Goal: Task Accomplishment & Management: Use online tool/utility

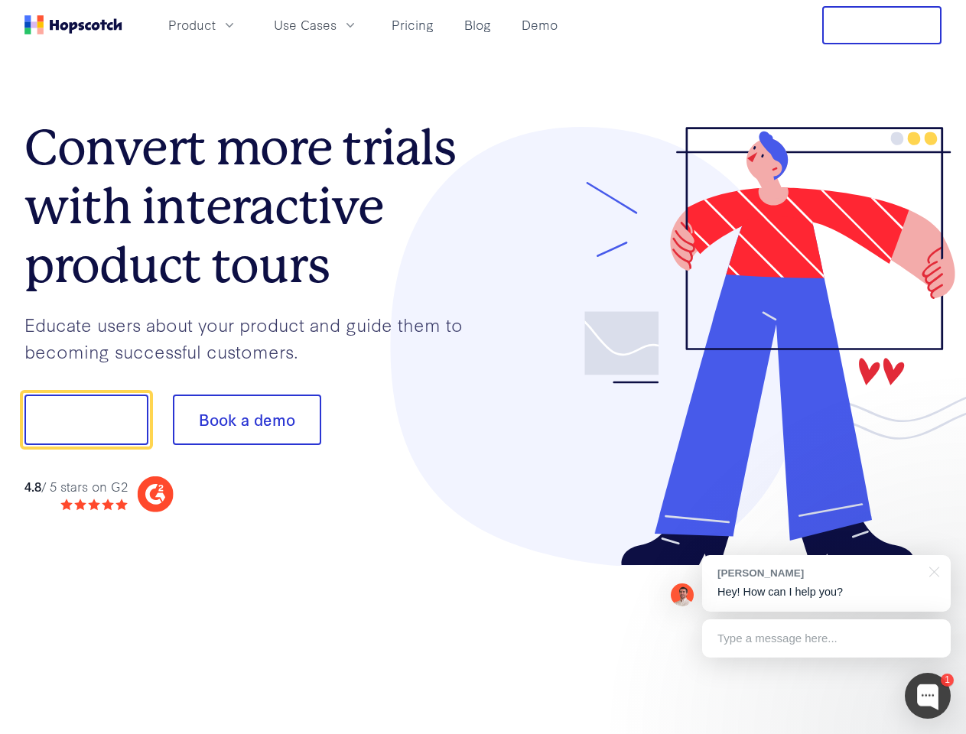
click at [483, 367] on div at bounding box center [712, 347] width 459 height 440
click at [216, 24] on span "Product" at bounding box center [191, 24] width 47 height 19
click at [336, 24] on span "Use Cases" at bounding box center [305, 24] width 63 height 19
click at [882, 25] on button "Free Trial" at bounding box center [881, 25] width 119 height 38
click at [86, 420] on button "Show me!" at bounding box center [86, 420] width 124 height 50
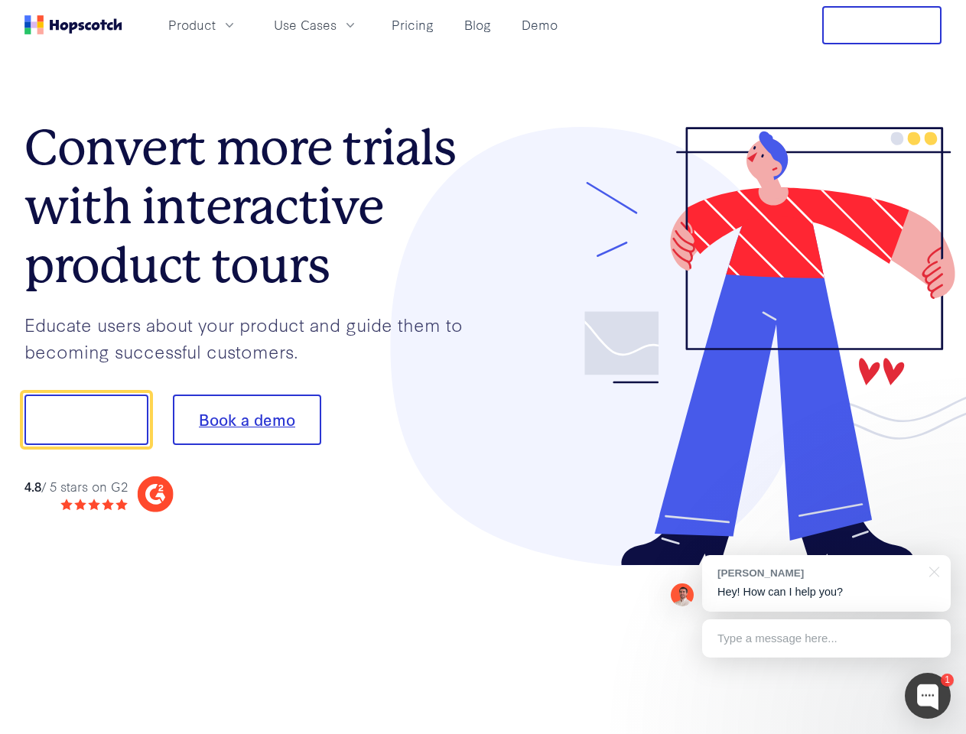
click at [246, 420] on button "Book a demo" at bounding box center [247, 420] width 148 height 50
click at [928, 696] on div at bounding box center [928, 696] width 46 height 46
click at [826, 583] on div "[PERSON_NAME] Hey! How can I help you?" at bounding box center [826, 583] width 249 height 57
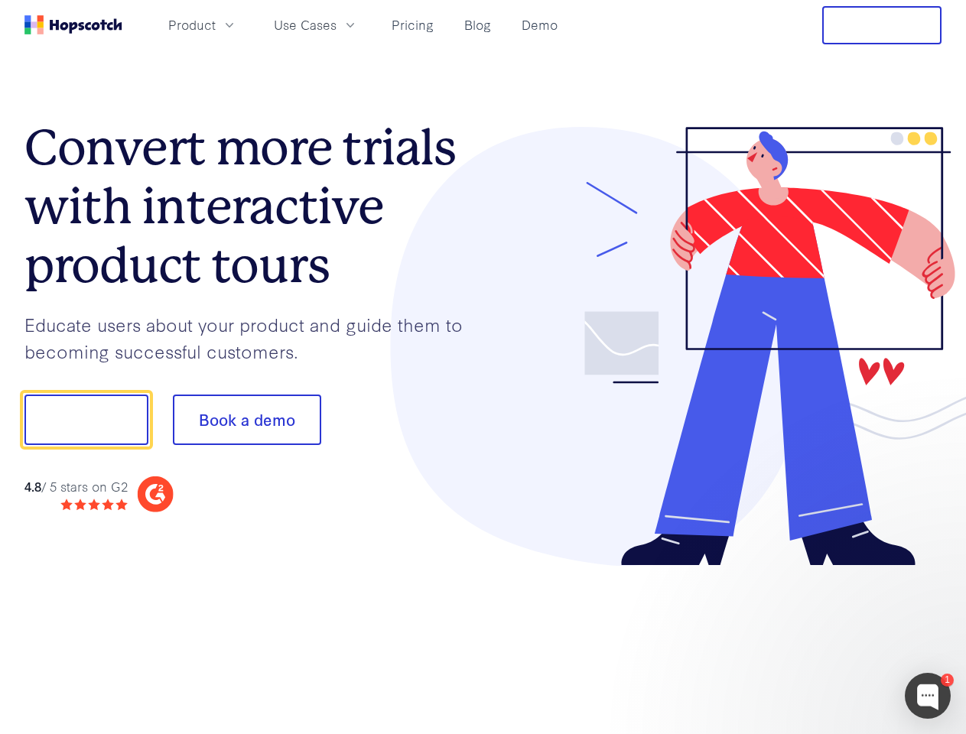
click at [931, 733] on div "1 [PERSON_NAME] Hey! How can I help you? Type a message here... Free live chat …" at bounding box center [483, 734] width 966 height 0
click at [826, 638] on div at bounding box center [807, 520] width 287 height 305
